Goal: Information Seeking & Learning: Learn about a topic

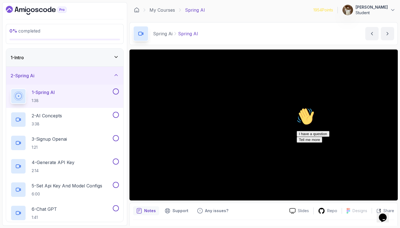
click at [296, 107] on icon "Chat attention grabber" at bounding box center [296, 107] width 0 height 0
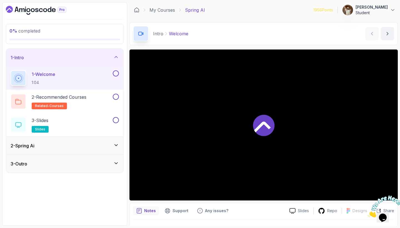
click at [265, 117] on icon at bounding box center [263, 124] width 21 height 21
click at [113, 56] on div "1 - Intro" at bounding box center [65, 57] width 108 height 7
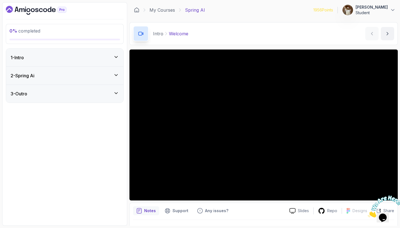
click at [112, 80] on div "2 - Spring Ai" at bounding box center [64, 76] width 117 height 18
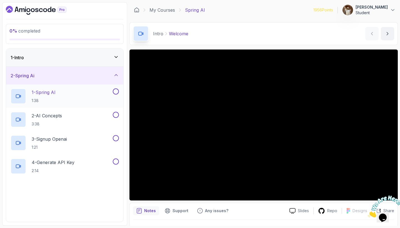
click at [97, 90] on div "1 - Spring AI 1:38" at bounding box center [61, 96] width 101 height 16
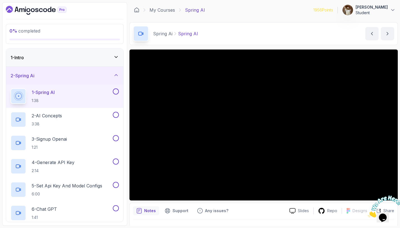
click at [368, 213] on icon "Close" at bounding box center [368, 215] width 0 height 5
click at [58, 118] on p "2 - AI Concepts" at bounding box center [47, 115] width 30 height 7
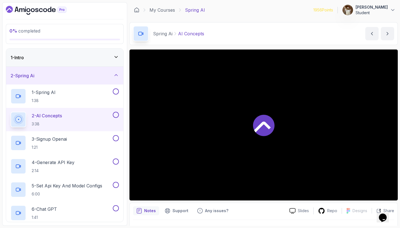
click at [198, 142] on div at bounding box center [263, 124] width 268 height 151
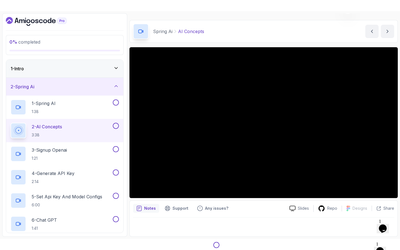
scroll to position [13, 0]
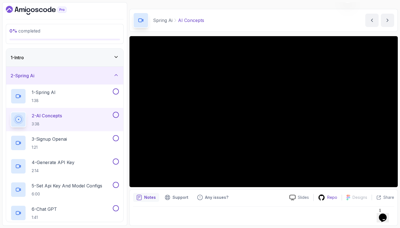
click at [329, 198] on p "Repo" at bounding box center [332, 197] width 10 height 6
click at [46, 138] on p "3 - Signup Openai" at bounding box center [49, 138] width 35 height 7
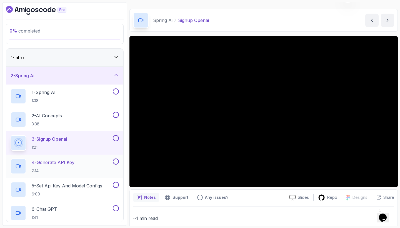
click at [62, 164] on p "4 - Generate API Key" at bounding box center [53, 162] width 43 height 7
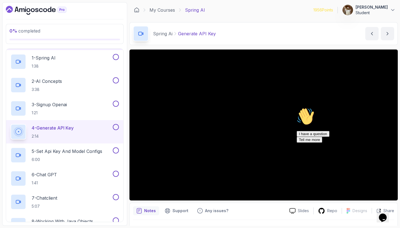
scroll to position [37, 0]
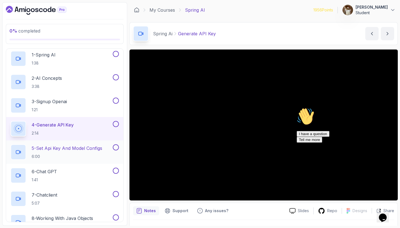
click at [67, 145] on p "5 - Set Api Key And Model Configs" at bounding box center [67, 148] width 71 height 7
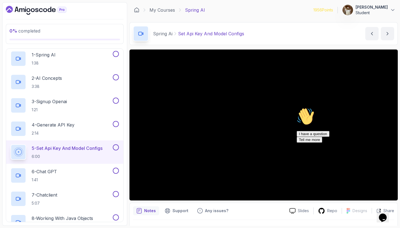
click at [296, 107] on icon "Chat attention grabber" at bounding box center [296, 107] width 0 height 0
